Goal: Check status: Check status

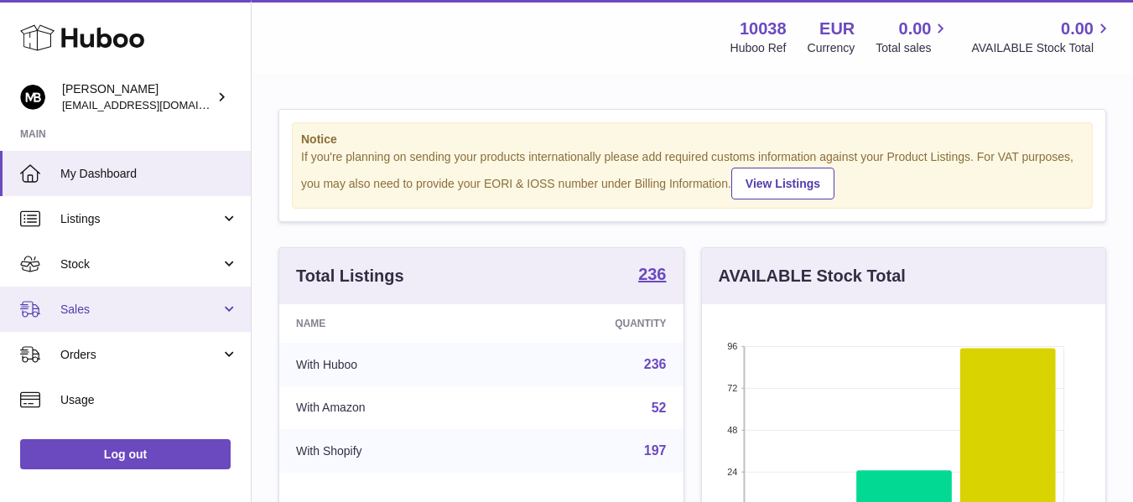
click at [83, 309] on span "Sales" at bounding box center [140, 310] width 160 height 16
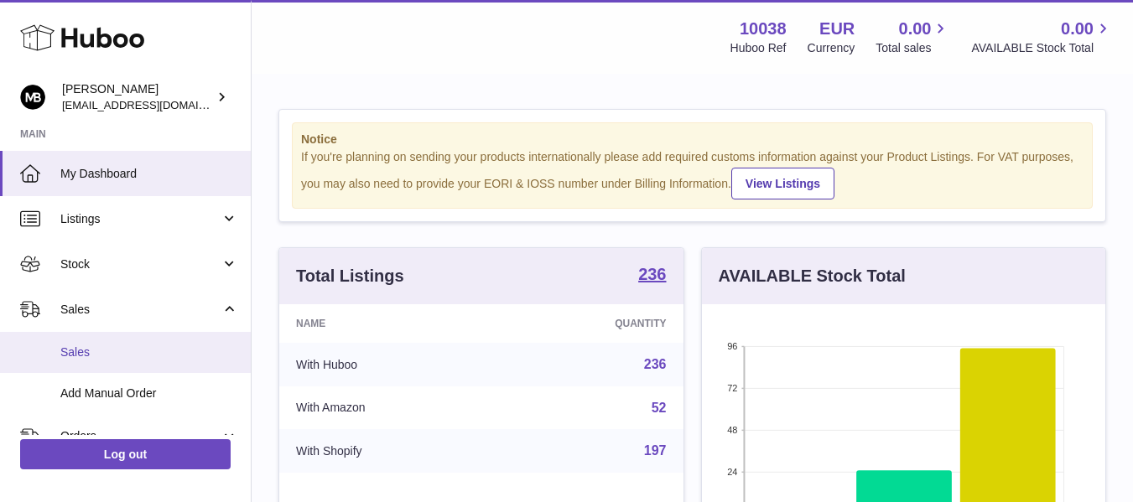
click at [81, 345] on span "Sales" at bounding box center [149, 353] width 178 height 16
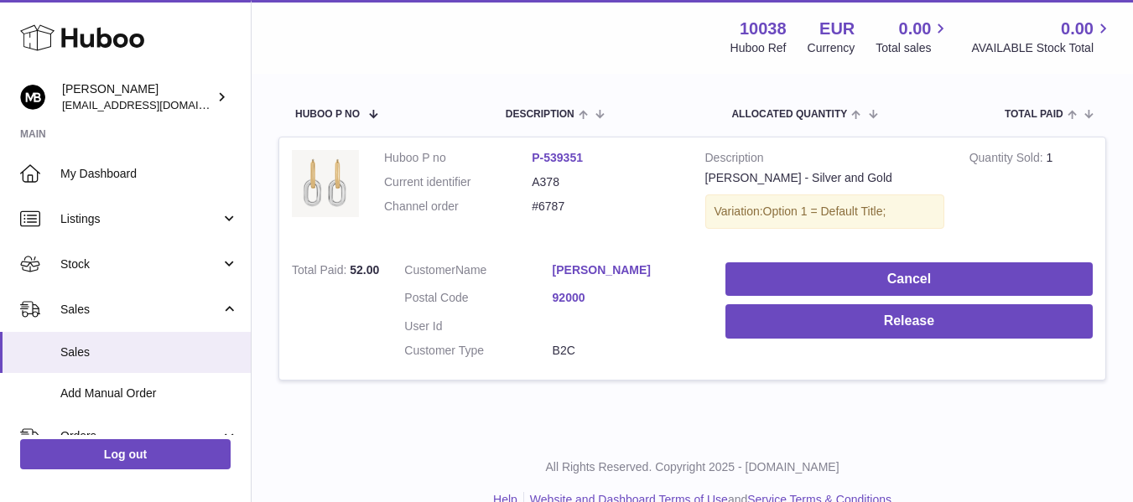
scroll to position [289, 0]
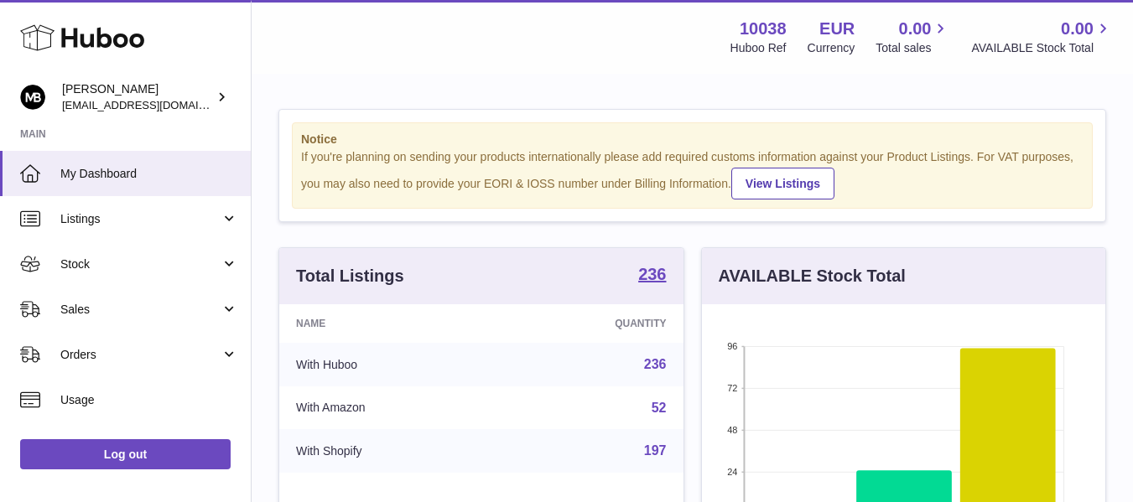
scroll to position [262, 403]
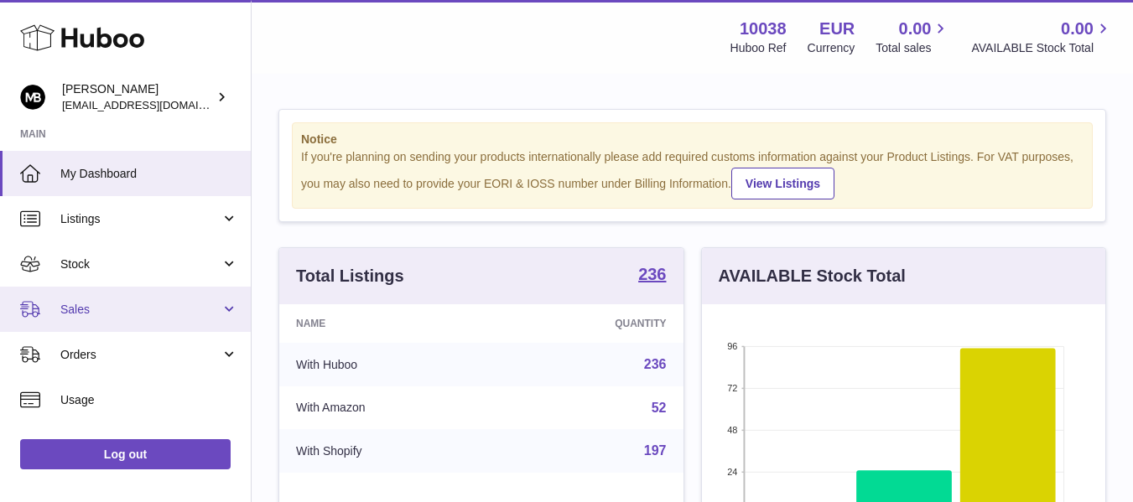
click at [82, 302] on span "Sales" at bounding box center [140, 310] width 160 height 16
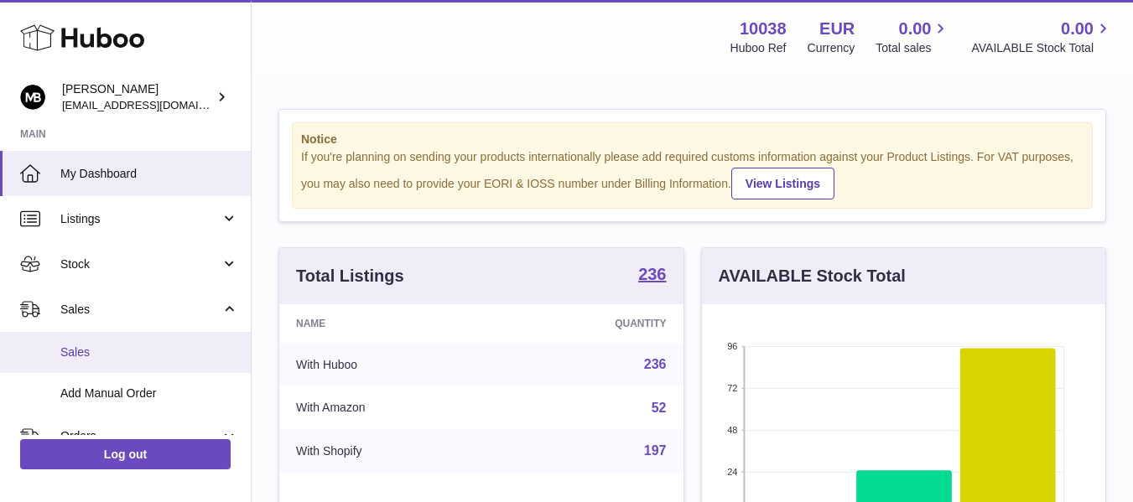
click at [70, 361] on link "Sales" at bounding box center [125, 352] width 251 height 41
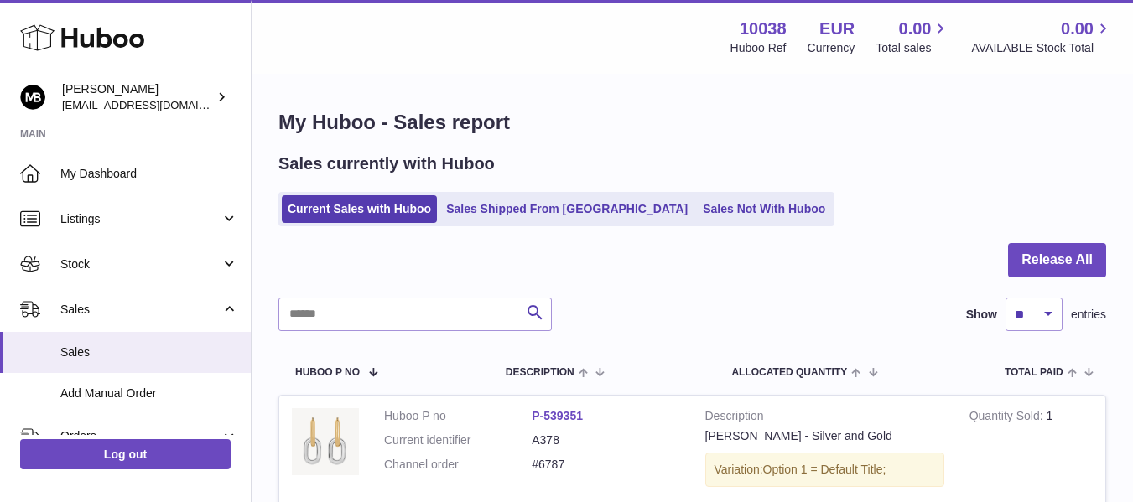
click at [549, 142] on div "My Huboo - Sales report Sales currently with Huboo Current Sales with Huboo Sal…" at bounding box center [693, 383] width 882 height 617
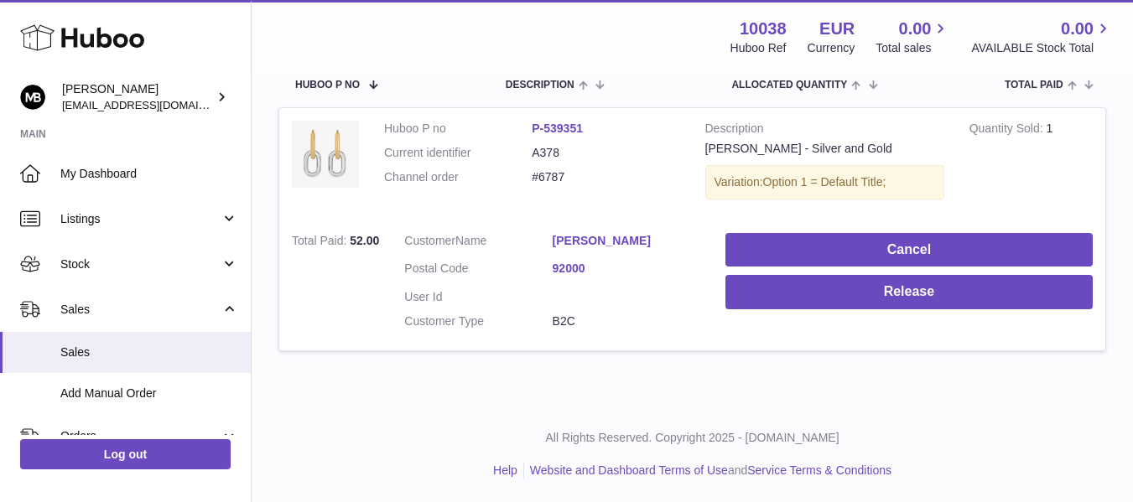
scroll to position [289, 0]
